Goal: Complete application form: Complete application form

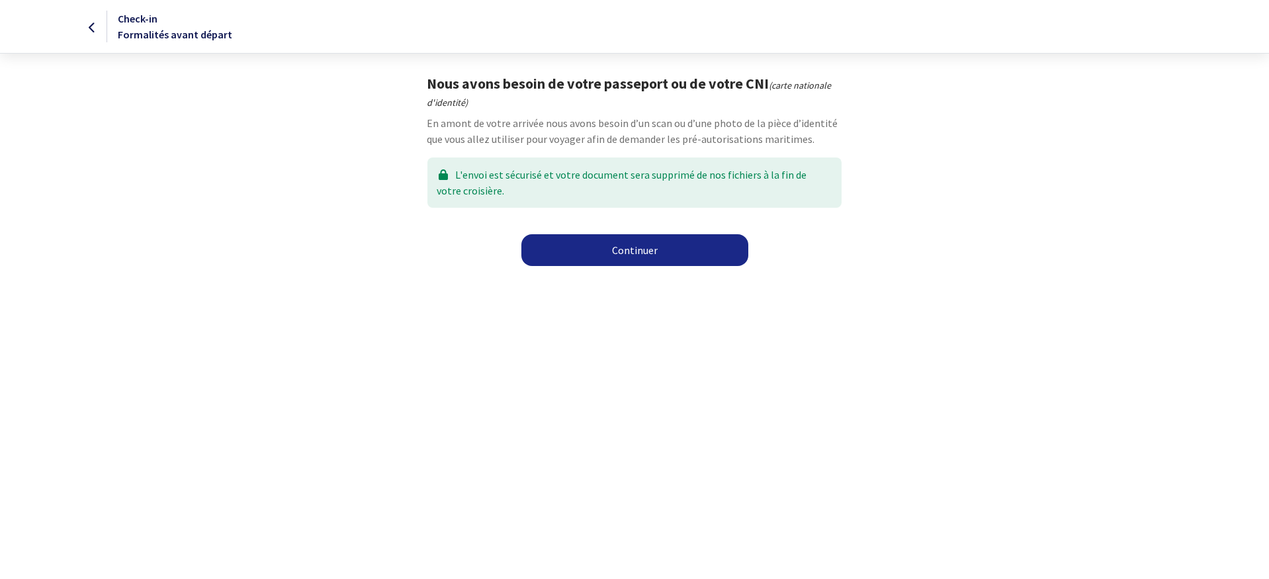
click at [625, 241] on link "Continuer" at bounding box center [634, 250] width 227 height 32
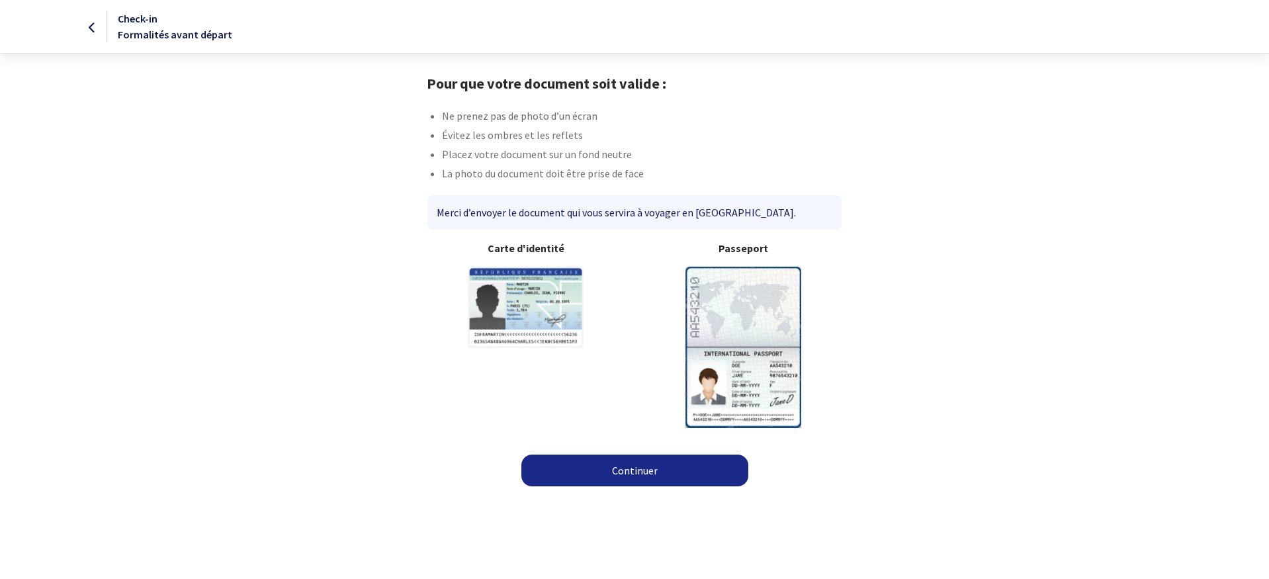
click at [719, 344] on img at bounding box center [743, 347] width 116 height 161
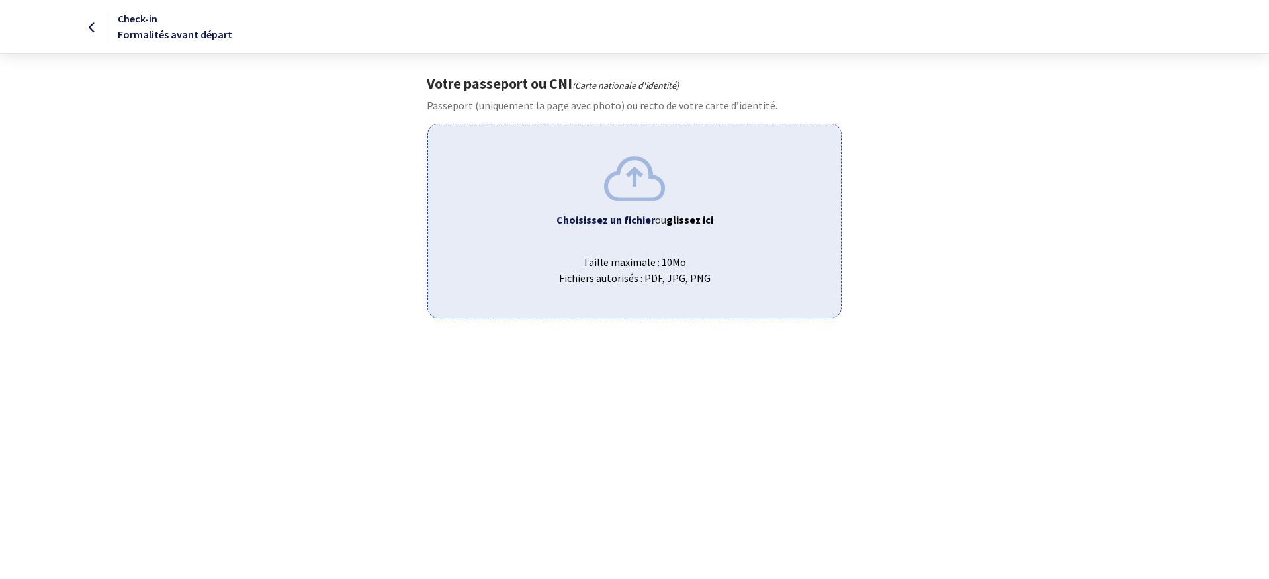
click at [609, 216] on b "Choisissez un fichier" at bounding box center [605, 219] width 99 height 13
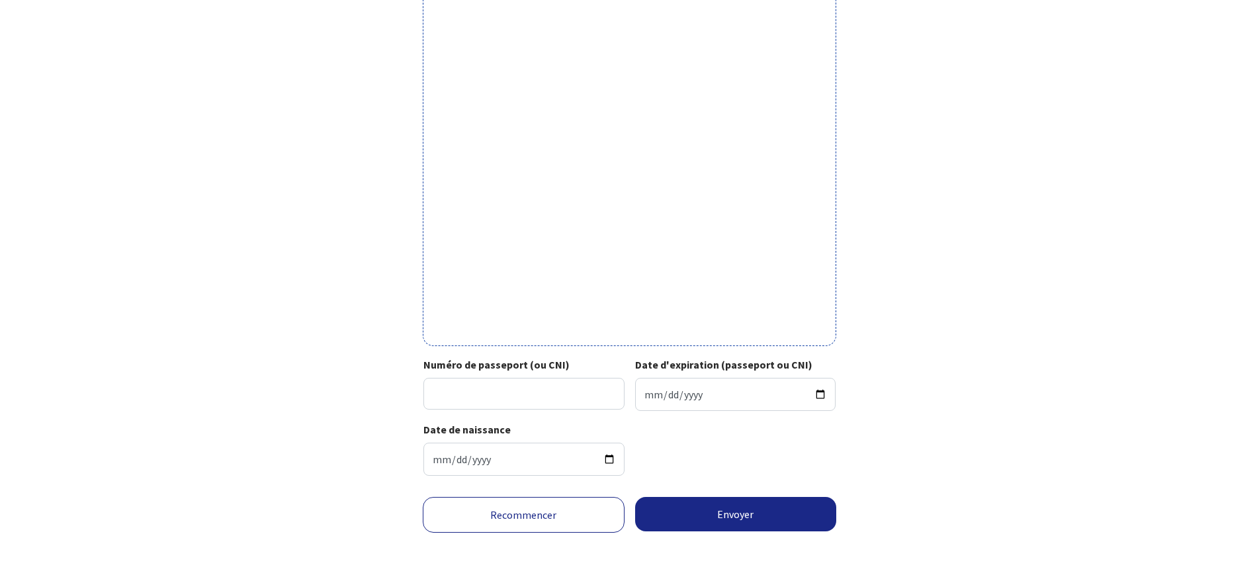
scroll to position [314, 0]
click at [562, 405] on input "Numéro de passeport (ou CNI)" at bounding box center [523, 392] width 201 height 32
type input "24DE81606"
click at [694, 394] on input "Date d'expiration (passeport ou CNI)" at bounding box center [735, 392] width 201 height 33
click at [650, 395] on input "Date d'expiration (passeport ou CNI)" at bounding box center [735, 392] width 201 height 33
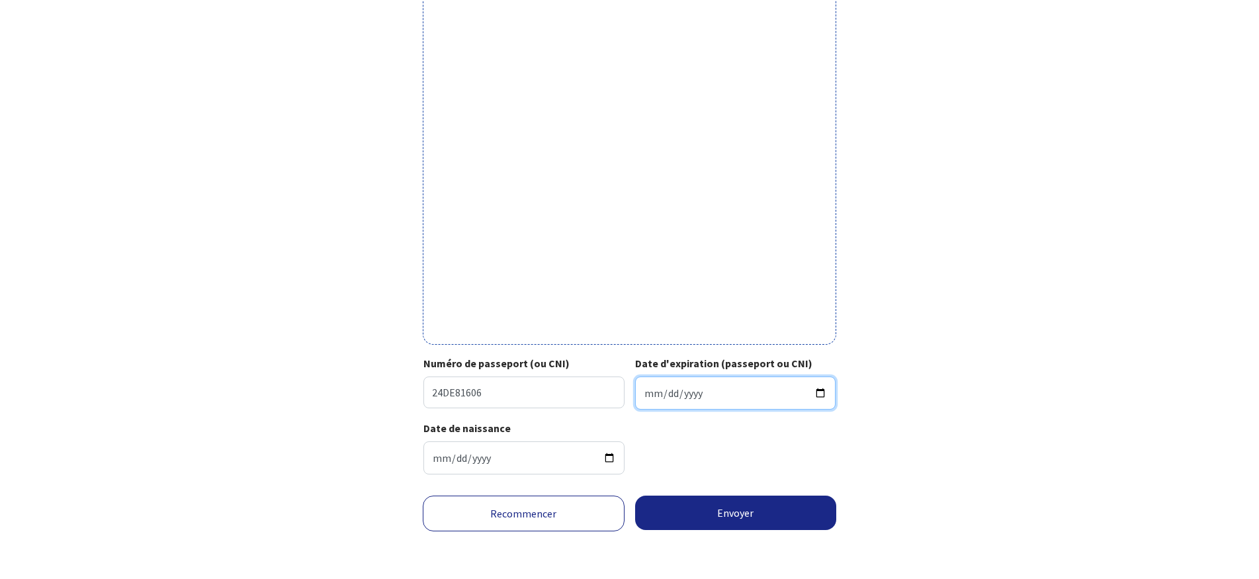
click at [649, 395] on input "Date d'expiration (passeport ou CNI)" at bounding box center [735, 392] width 201 height 33
click at [647, 385] on input "Date d'expiration (passeport ou CNI)" at bounding box center [735, 392] width 201 height 33
type input "2034-04-11"
click at [681, 451] on div "Date de naissance 1978-09-03" at bounding box center [629, 452] width 412 height 65
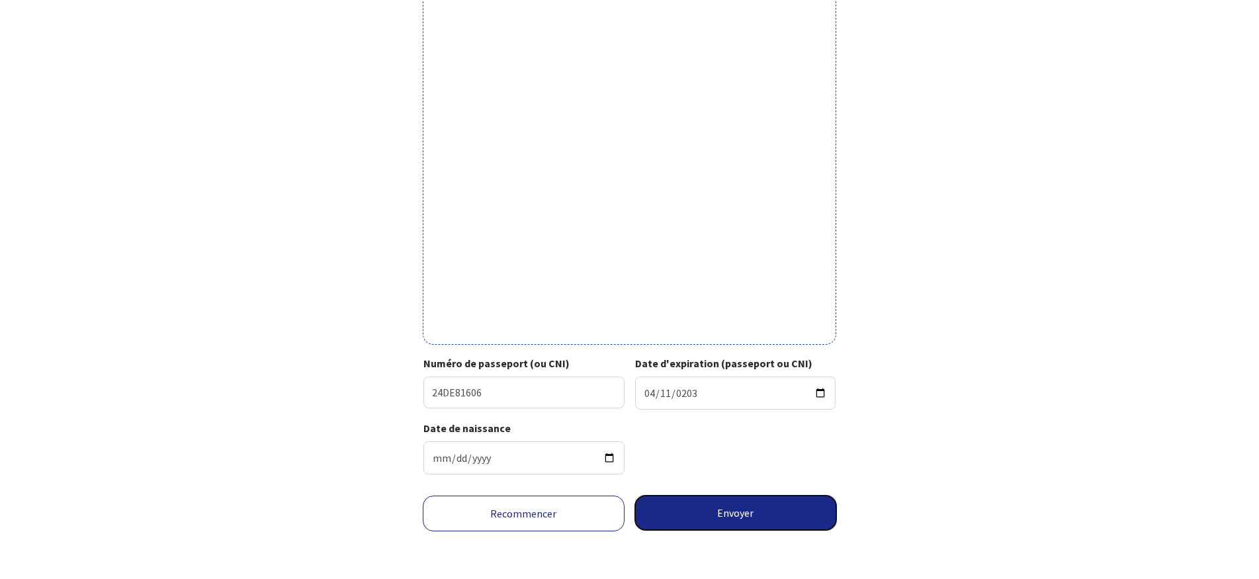
click at [691, 512] on button "Envoyer" at bounding box center [736, 512] width 202 height 34
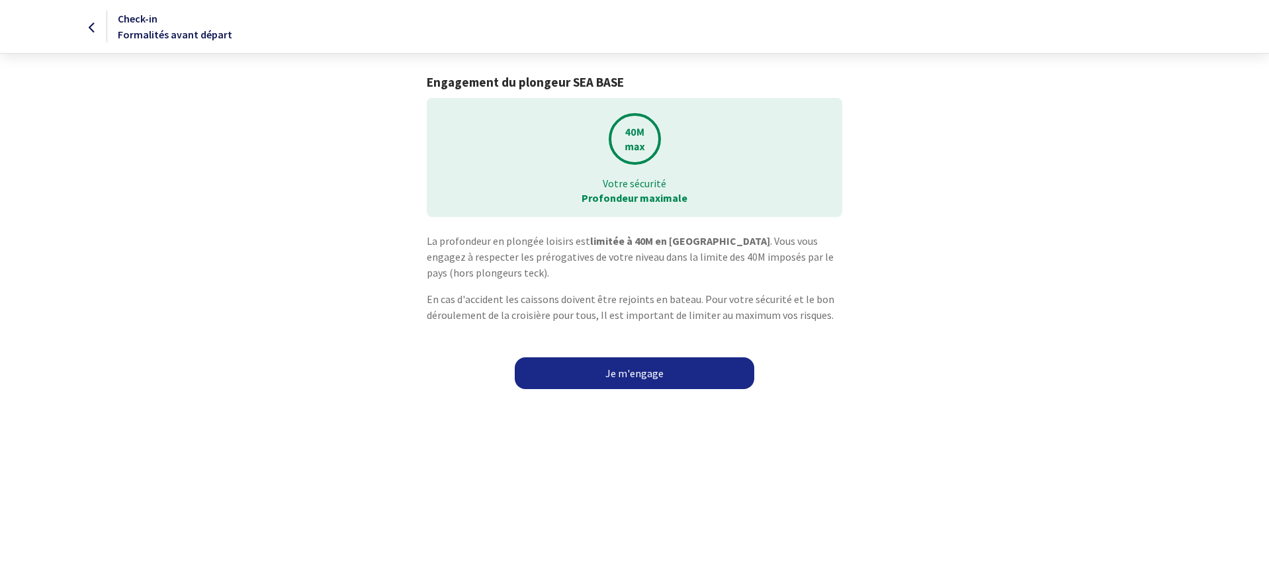
click at [671, 376] on link "Je m'engage" at bounding box center [634, 373] width 239 height 32
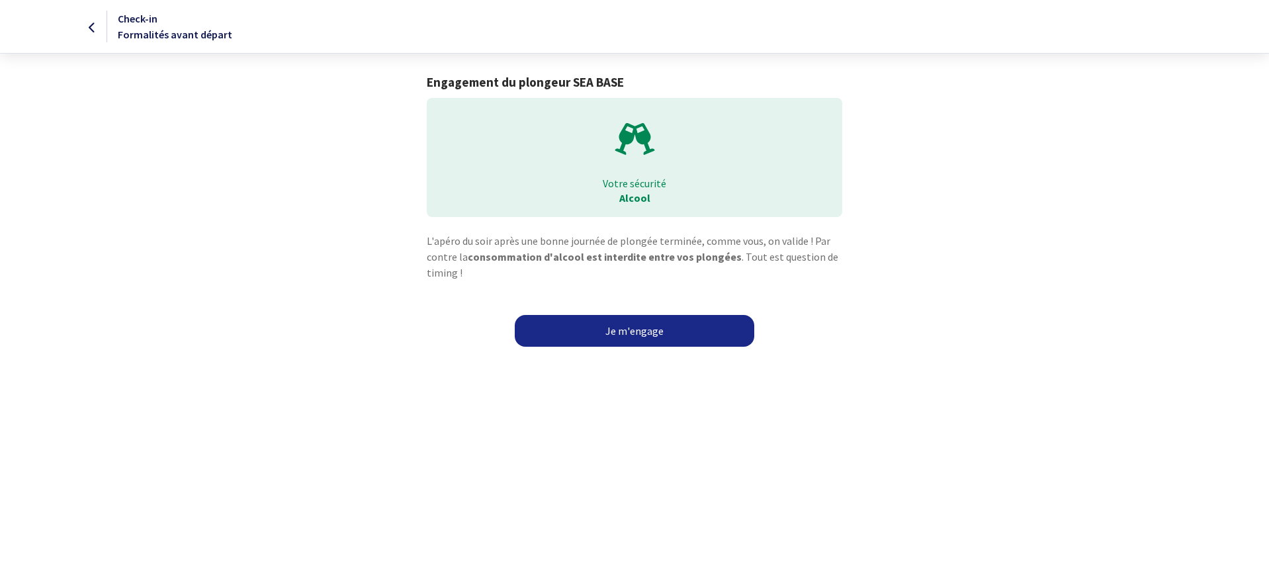
click at [655, 330] on link "Je m'engage" at bounding box center [634, 331] width 239 height 32
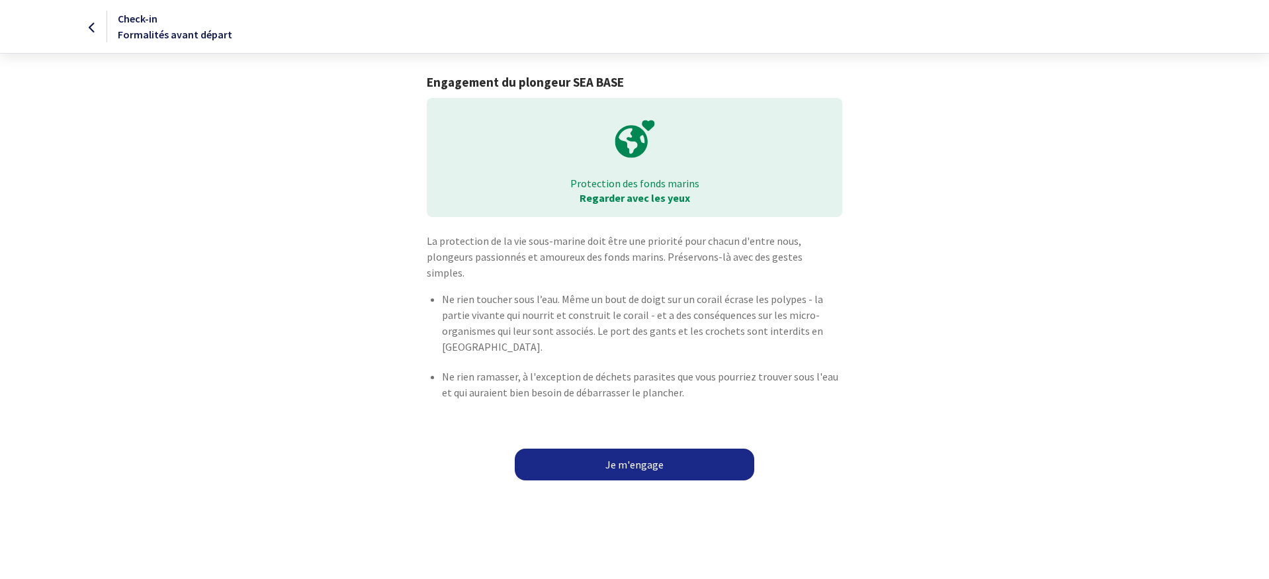
click at [659, 448] on link "Je m'engage" at bounding box center [634, 464] width 239 height 32
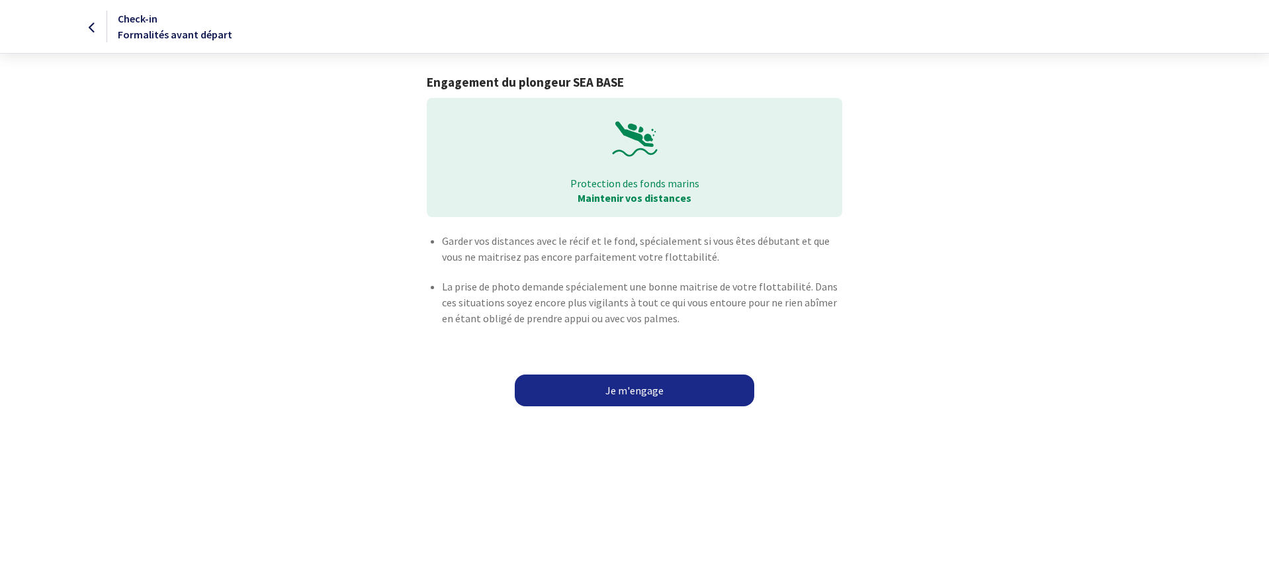
click at [659, 390] on link "Je m'engage" at bounding box center [634, 390] width 239 height 32
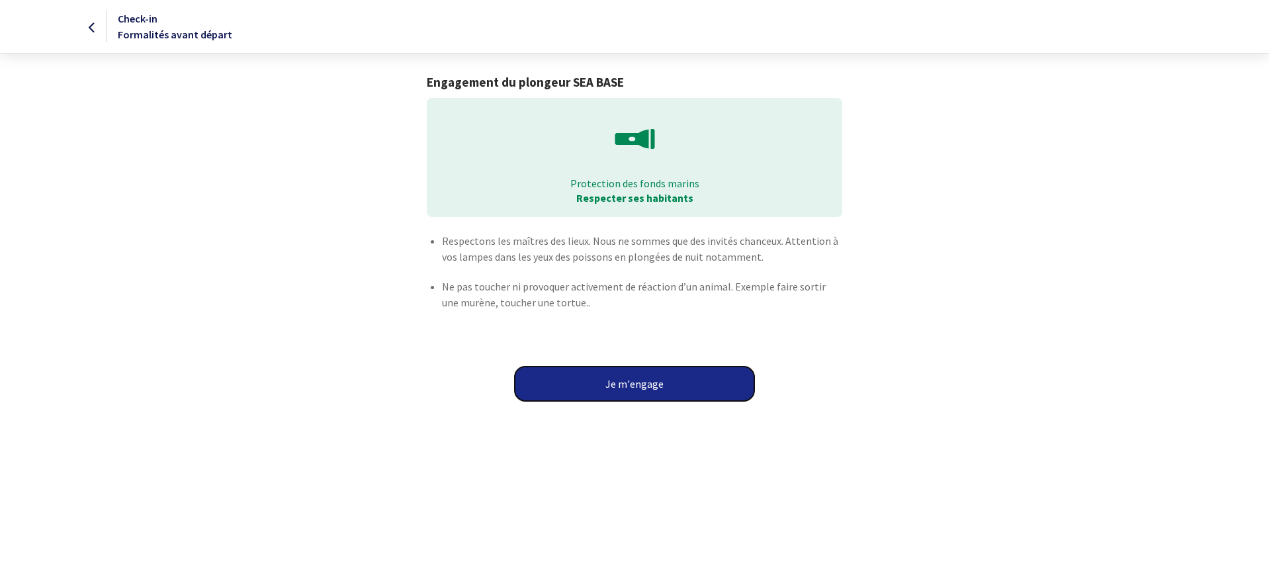
click at [660, 387] on button "Je m'engage" at bounding box center [634, 383] width 239 height 34
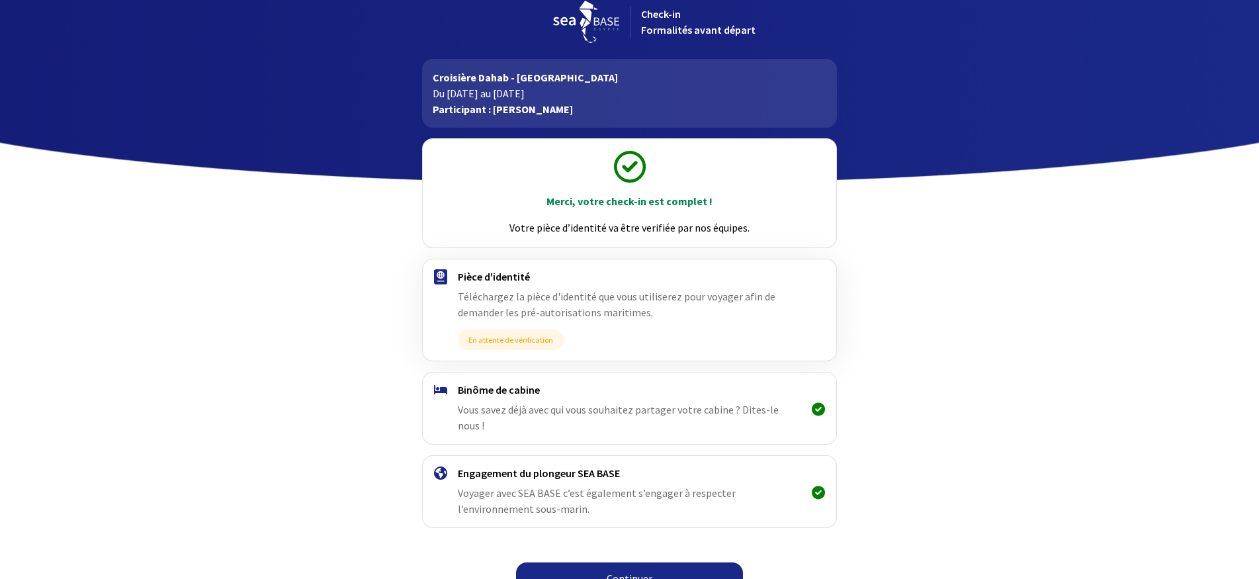
scroll to position [22, 0]
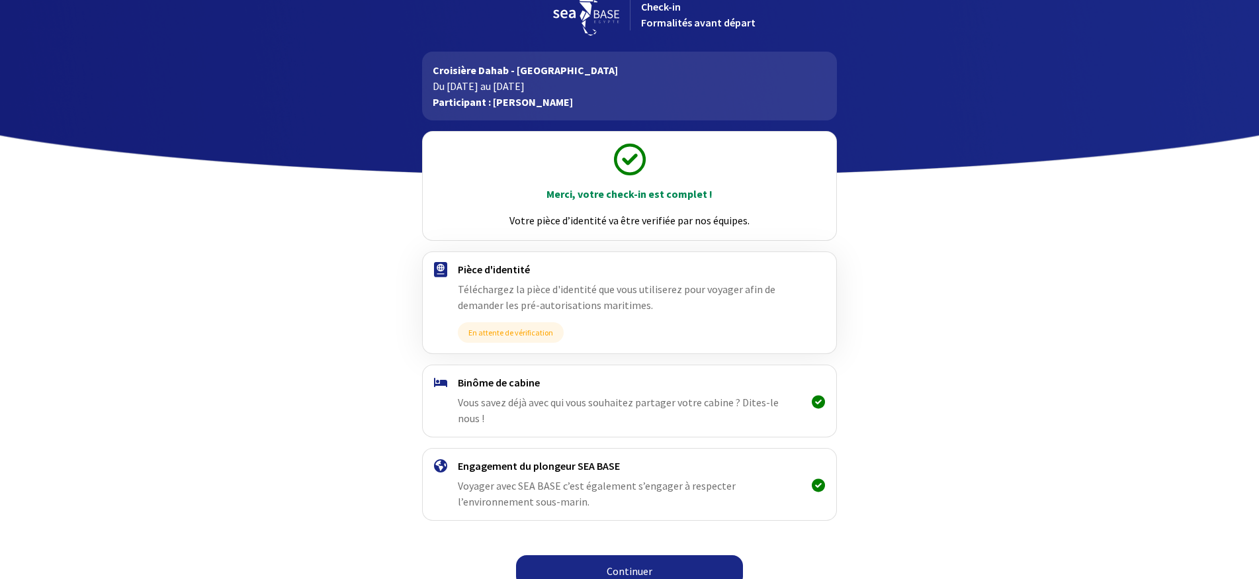
click at [661, 401] on span "Vous savez déjà avec qui vous souhaitez partager votre cabine ? Dites-le nous !" at bounding box center [618, 410] width 321 height 29
click at [521, 384] on h4 "Binôme de cabine" at bounding box center [629, 382] width 343 height 13
click at [646, 555] on link "Continuer" at bounding box center [629, 571] width 227 height 32
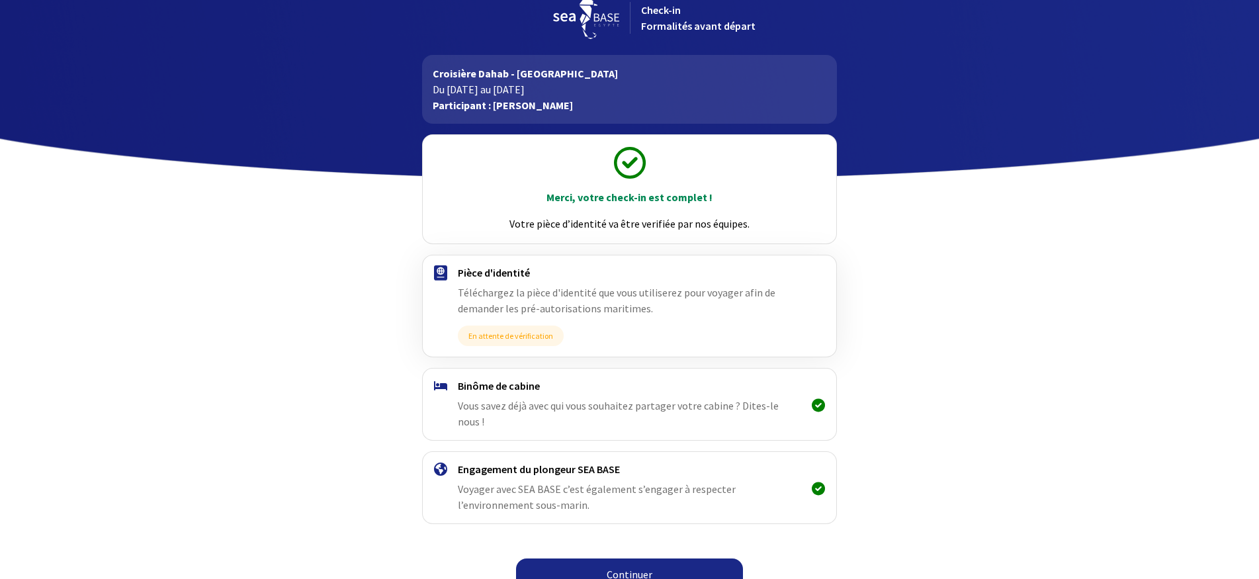
scroll to position [22, 0]
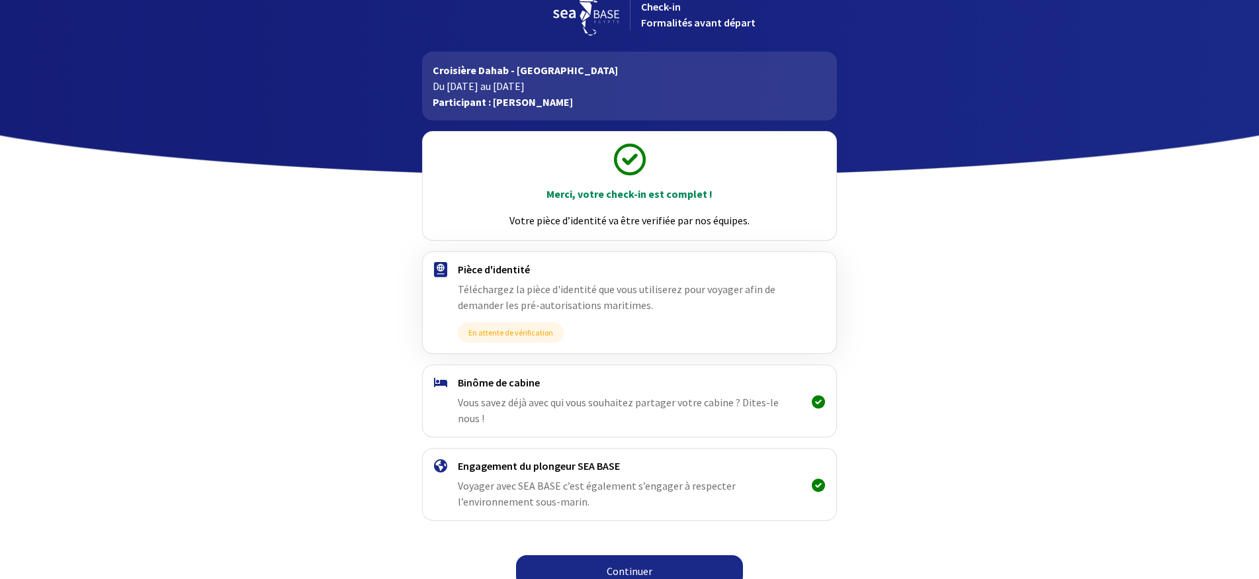
click at [645, 555] on link "Continuer" at bounding box center [629, 571] width 227 height 32
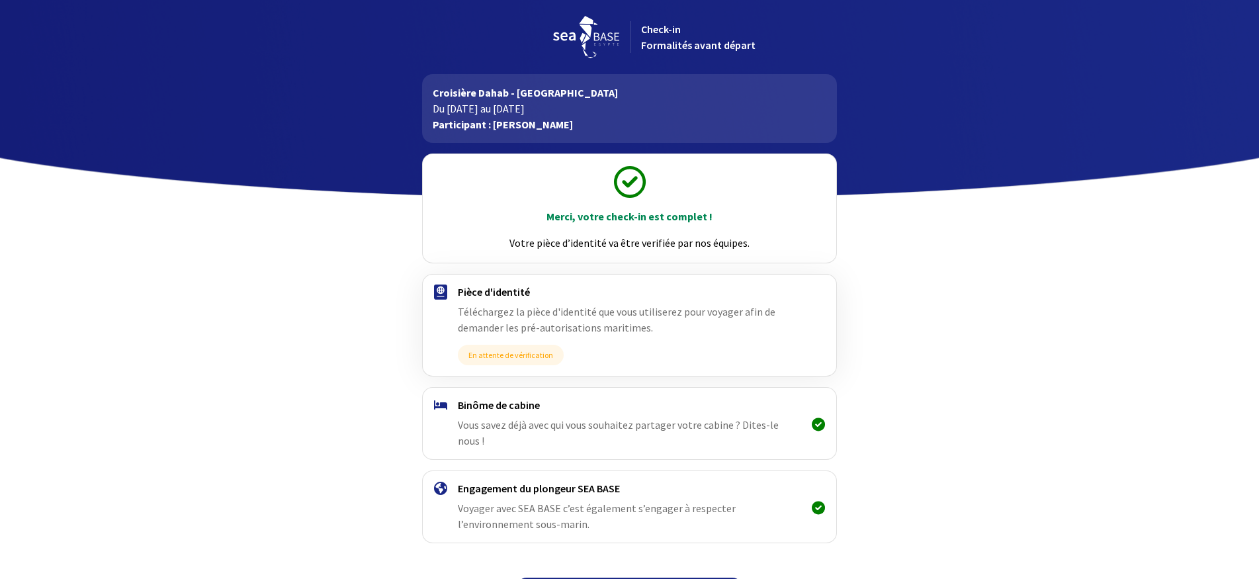
scroll to position [22, 0]
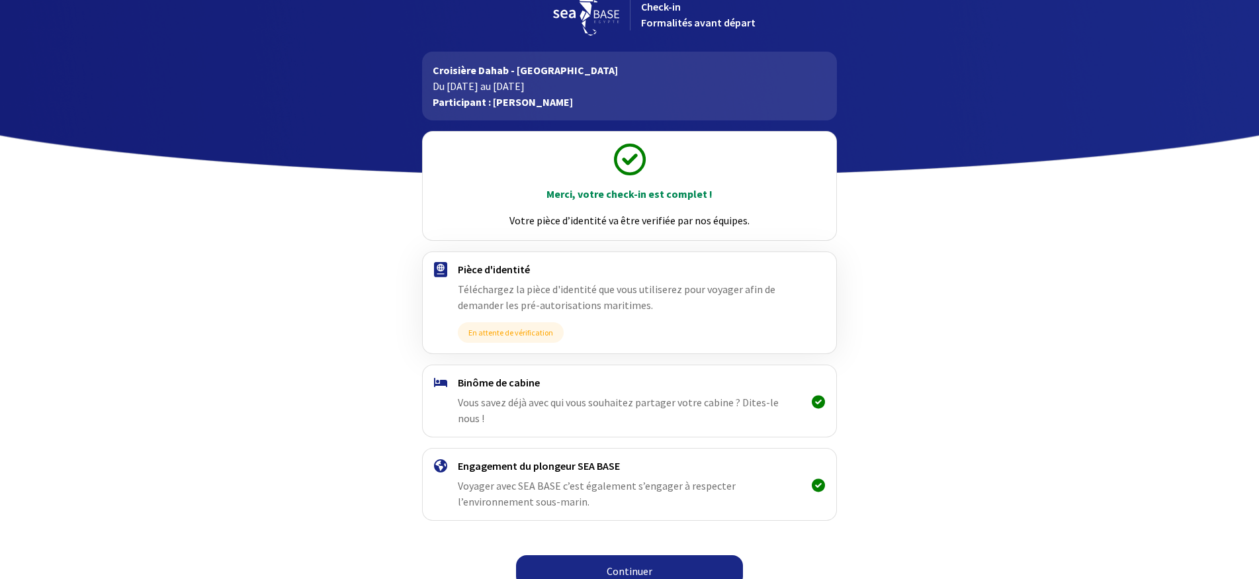
click at [634, 555] on link "Continuer" at bounding box center [629, 571] width 227 height 32
